Goal: Task Accomplishment & Management: Use online tool/utility

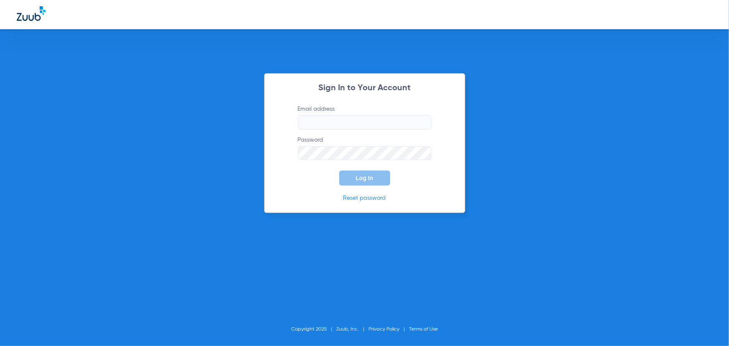
click at [324, 123] on input "Email address" at bounding box center [365, 122] width 134 height 14
paste input "[EMAIL_ADDRESS][DOMAIN_NAME]"
type input "[EMAIL_ADDRESS][DOMAIN_NAME]"
click at [270, 153] on div "Sign In to Your Account Email address [EMAIL_ADDRESS][DOMAIN_NAME] Password Log…" at bounding box center [364, 143] width 201 height 140
click at [355, 175] on button "Log In" at bounding box center [364, 178] width 51 height 15
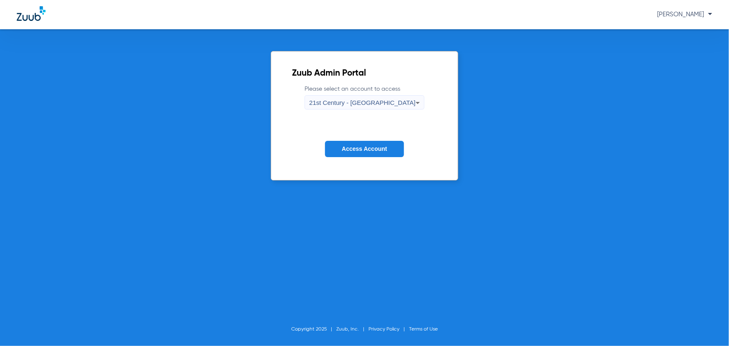
click at [382, 146] on span "Access Account" at bounding box center [364, 148] width 45 height 7
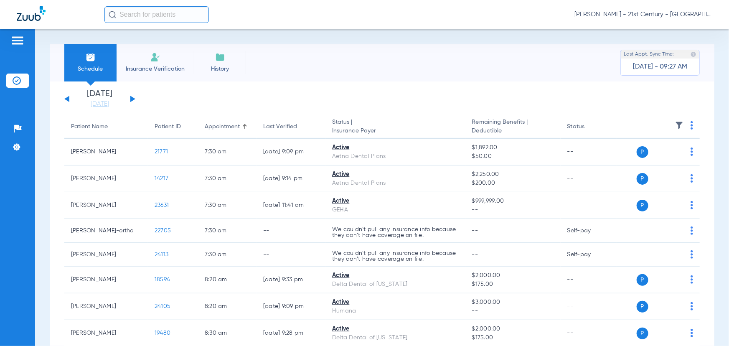
click at [8, 33] on div "Patients Insurance Verification Setup Help Center Settings" at bounding box center [17, 202] width 35 height 346
click at [17, 35] on div "Patients Insurance Verification Setup Help Center Settings" at bounding box center [17, 202] width 35 height 346
click at [20, 38] on img at bounding box center [17, 41] width 13 height 10
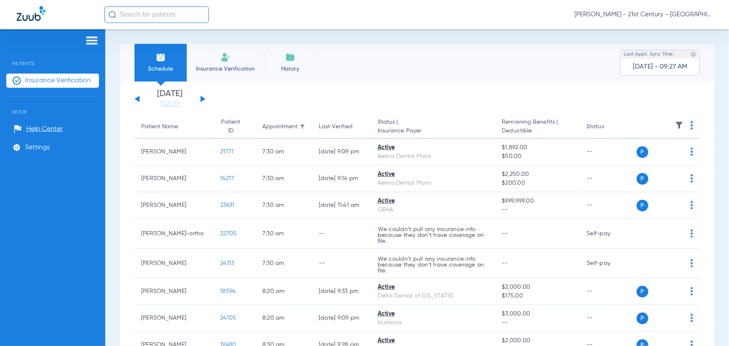
click at [94, 41] on img at bounding box center [91, 41] width 13 height 10
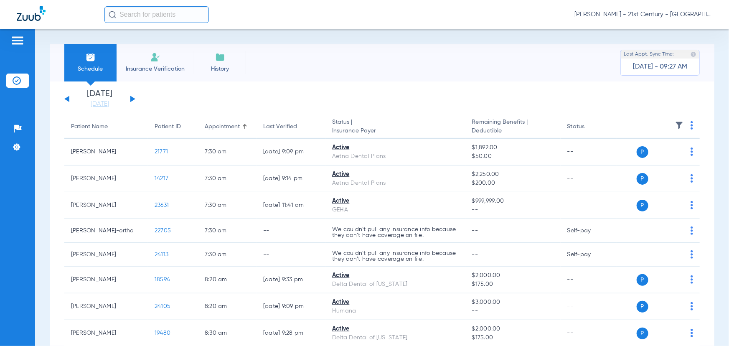
click at [163, 61] on li "Insurance Verification" at bounding box center [155, 63] width 77 height 38
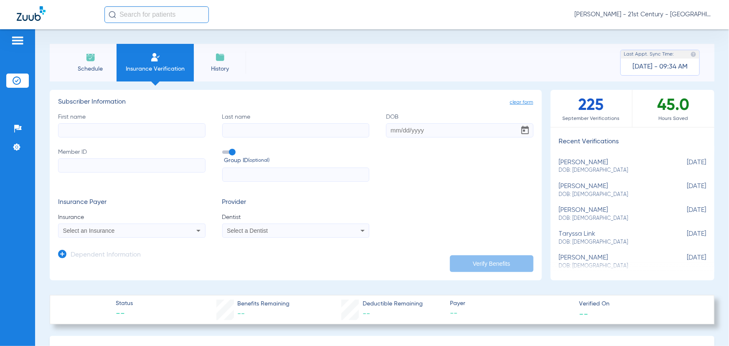
click at [77, 63] on li "Schedule" at bounding box center [90, 63] width 52 height 38
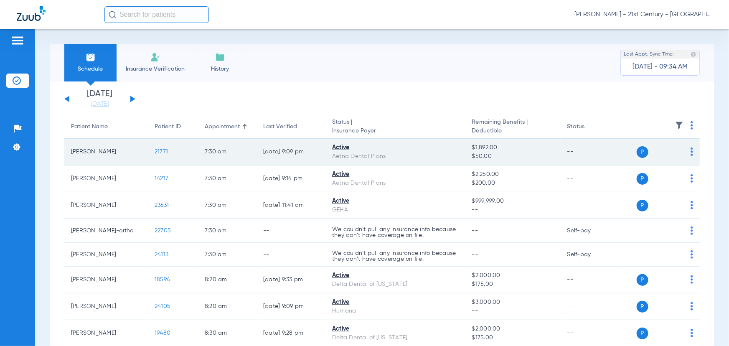
click at [165, 150] on span "21771" at bounding box center [161, 152] width 13 height 6
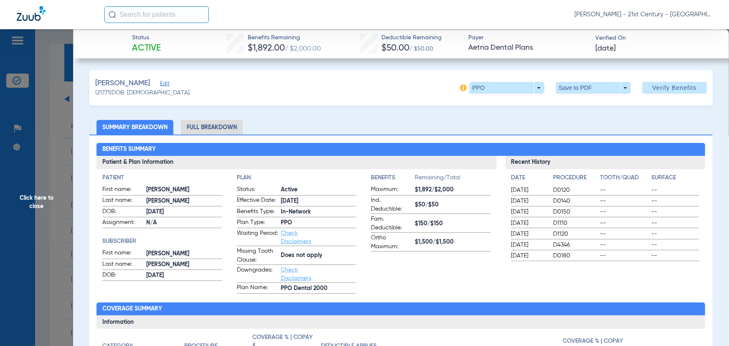
click at [629, 15] on span "[PERSON_NAME] - 21st Century - [GEOGRAPHIC_DATA]" at bounding box center [644, 14] width 138 height 8
click at [656, 25] on button "Account Selection" at bounding box center [681, 29] width 60 height 17
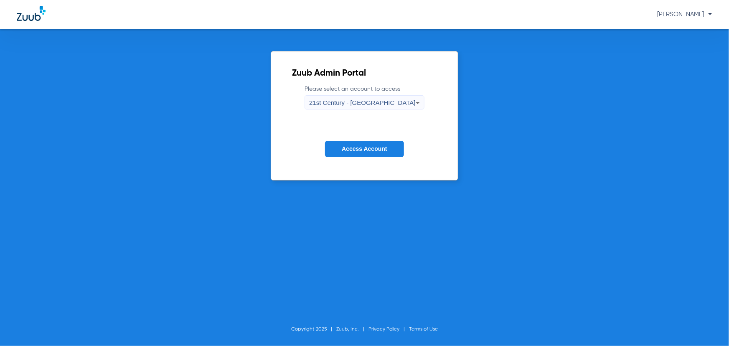
click at [372, 109] on div "21st Century - [GEOGRAPHIC_DATA]" at bounding box center [362, 103] width 107 height 14
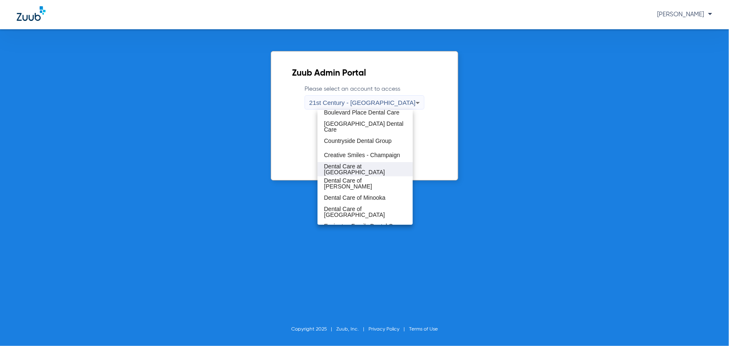
scroll to position [114, 0]
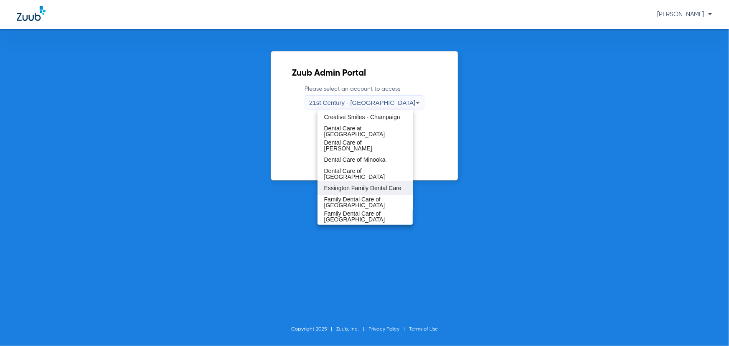
click at [358, 185] on span "Essington Family Dental Care" at bounding box center [362, 188] width 77 height 6
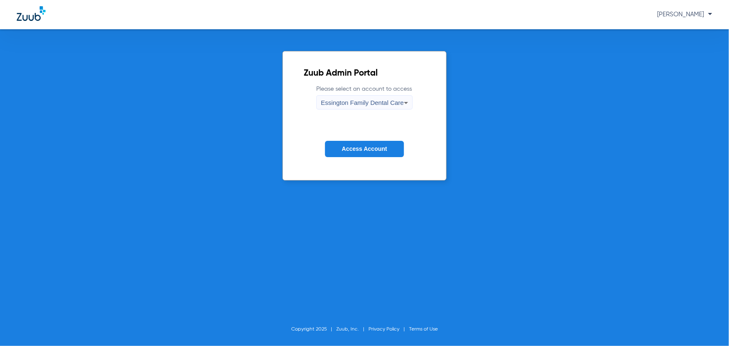
click at [363, 146] on span "Access Account" at bounding box center [364, 148] width 45 height 7
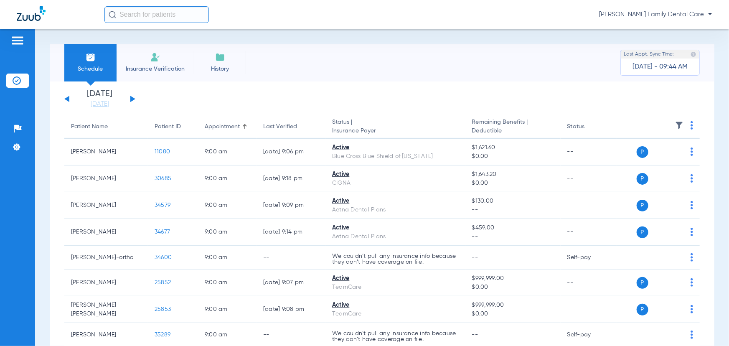
click at [165, 12] on input "text" at bounding box center [156, 14] width 104 height 17
drag, startPoint x: 159, startPoint y: 14, endPoint x: 117, endPoint y: 7, distance: 42.3
click at [117, 7] on input "la fair" at bounding box center [156, 14] width 104 height 17
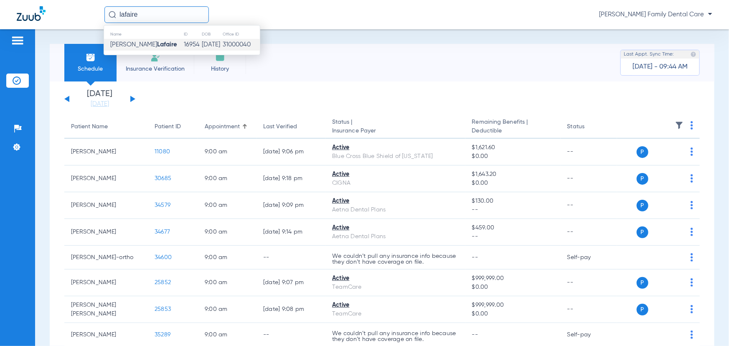
type input "lafaire"
click at [157, 48] on strong "Lafaire" at bounding box center [167, 44] width 20 height 6
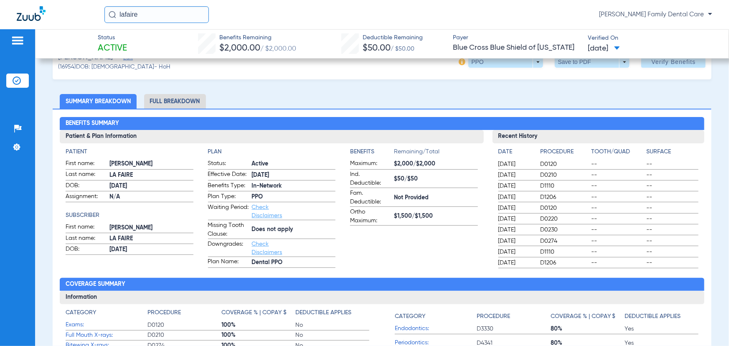
scroll to position [38, 0]
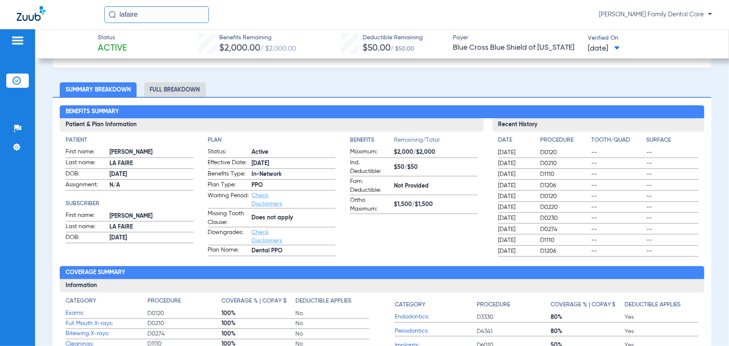
click at [186, 85] on li "Full Breakdown" at bounding box center [175, 89] width 62 height 15
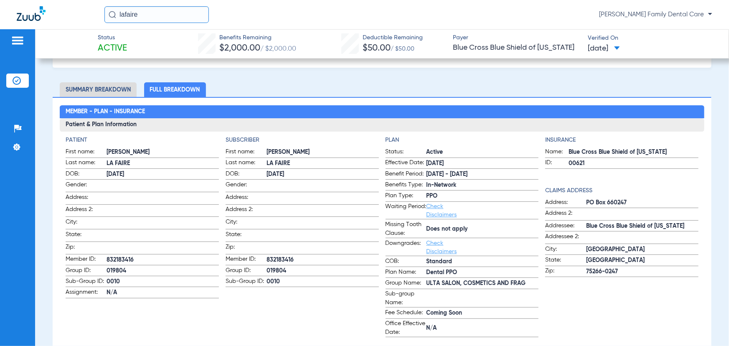
click at [84, 86] on li "Summary Breakdown" at bounding box center [98, 89] width 77 height 15
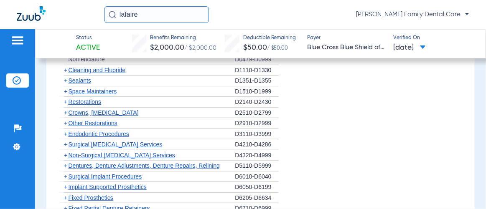
scroll to position [760, 0]
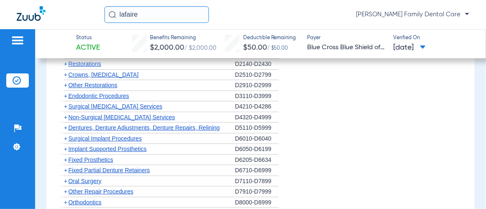
click at [64, 114] on span "+" at bounding box center [65, 117] width 3 height 7
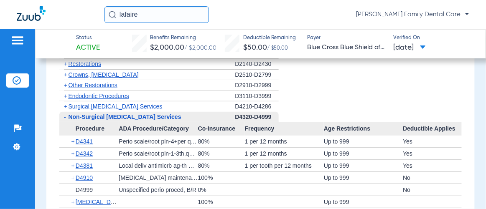
click at [74, 137] on span "+" at bounding box center [73, 142] width 5 height 12
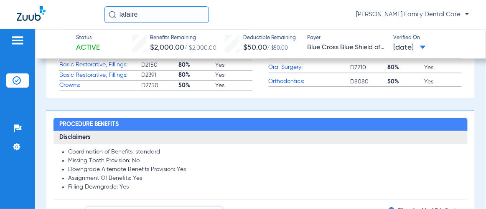
scroll to position [494, 0]
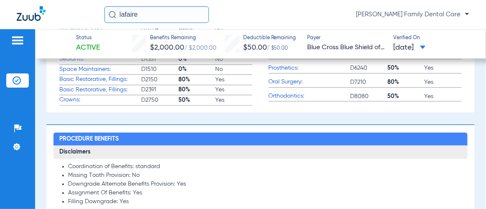
click at [15, 43] on img at bounding box center [17, 41] width 13 height 10
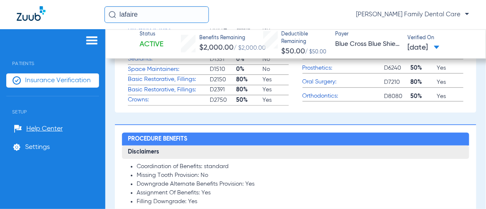
click at [30, 84] on span "Insurance Verification" at bounding box center [58, 80] width 66 height 8
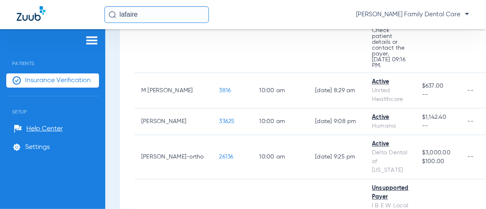
scroll to position [684, 0]
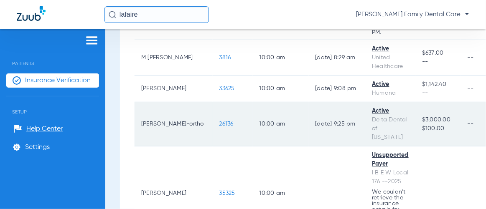
click at [219, 121] on span "26136" at bounding box center [226, 124] width 14 height 6
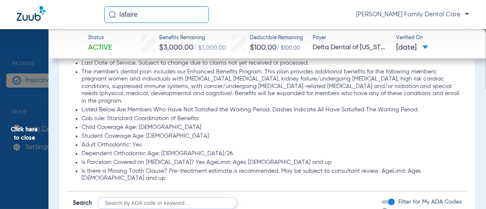
scroll to position [418, 0]
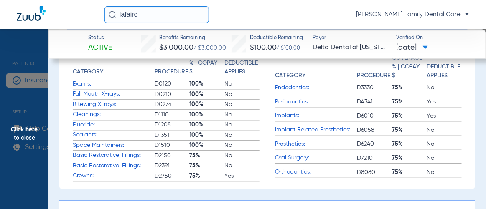
click at [289, 101] on span "Periodontics:" at bounding box center [316, 102] width 82 height 9
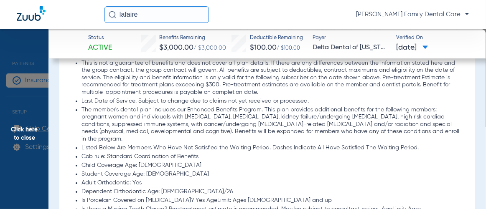
scroll to position [835, 0]
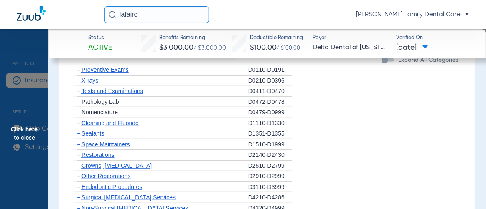
drag, startPoint x: 78, startPoint y: 190, endPoint x: 145, endPoint y: 161, distance: 73.2
click at [78, 205] on span "+" at bounding box center [78, 208] width 3 height 7
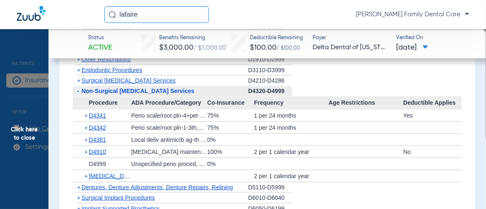
scroll to position [950, 0]
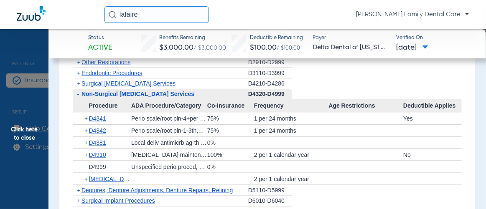
click at [85, 113] on span "+" at bounding box center [86, 119] width 5 height 12
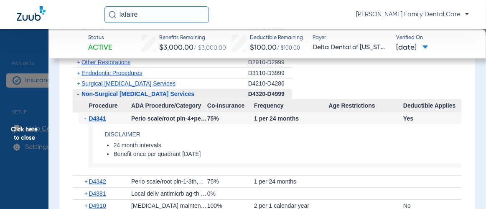
drag, startPoint x: 40, startPoint y: 48, endPoint x: 45, endPoint y: 50, distance: 5.6
click at [40, 48] on span "Click here to close" at bounding box center [24, 133] width 48 height 209
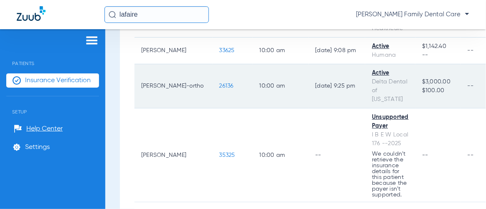
scroll to position [835, 0]
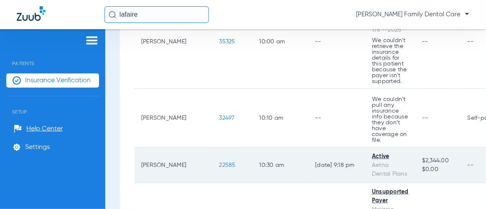
click at [219, 163] on span "22585" at bounding box center [227, 166] width 16 height 6
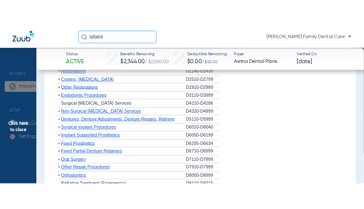
scroll to position [722, 0]
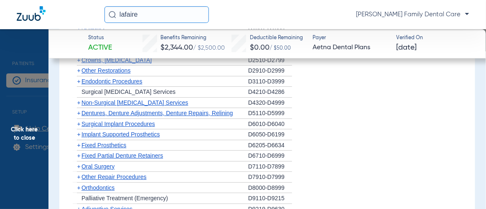
click at [78, 100] on span "+" at bounding box center [78, 102] width 3 height 7
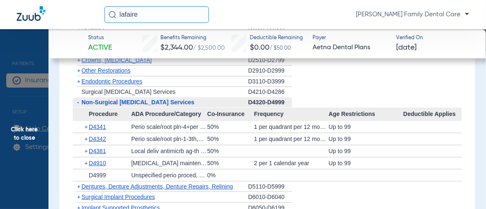
click at [85, 122] on span "+" at bounding box center [86, 127] width 5 height 12
